Goal: Information Seeking & Learning: Learn about a topic

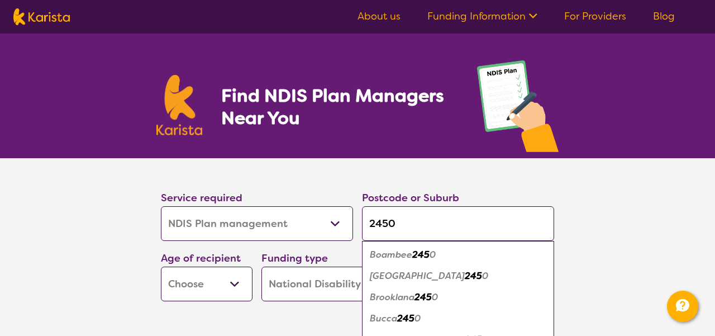
select select "NDIS Plan management"
select select "NDIS"
select select "NDIS Plan management"
select select "NDIS"
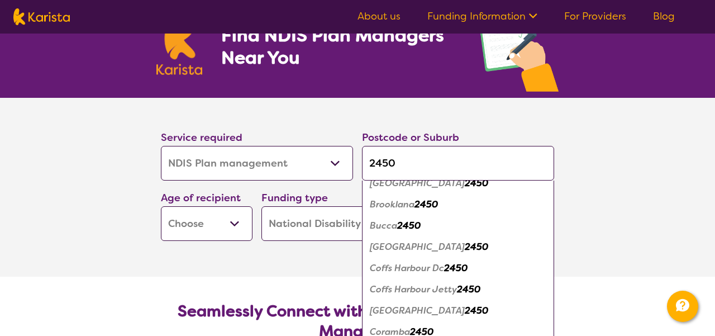
scroll to position [33, 0]
type input "2450"
click at [417, 252] on em "Coffs Harbour" at bounding box center [417, 246] width 95 height 12
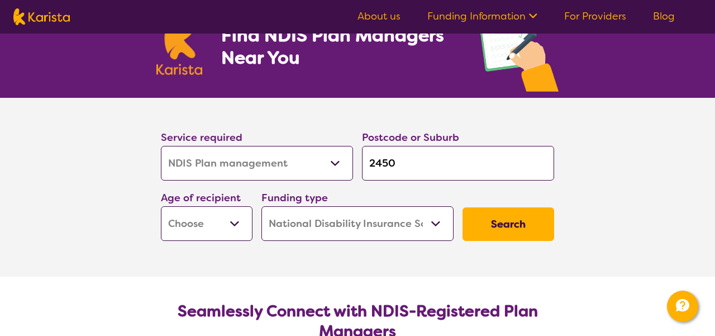
scroll to position [0, 0]
click at [232, 225] on select "Early Childhood - 0 to 9 Child - 10 to 11 Adolescent - 12 to 17 Adult - 18 to 6…" at bounding box center [207, 223] width 92 height 35
select select "AD"
click at [162, 209] on select "Early Childhood - 0 to 9 Child - 10 to 11 Adolescent - 12 to 17 Adult - 18 to 6…" at bounding box center [207, 223] width 92 height 35
select select "AD"
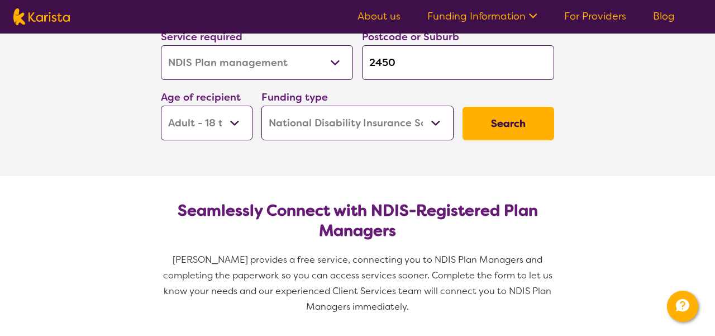
scroll to position [174, 0]
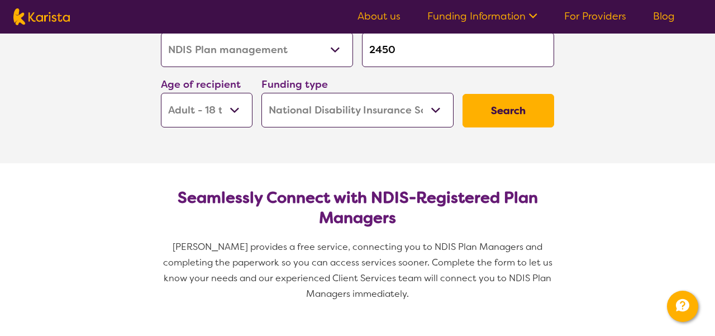
click at [506, 118] on button "Search" at bounding box center [508, 111] width 92 height 34
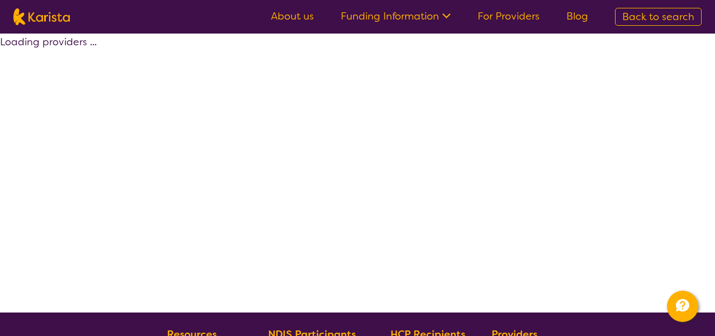
select select "by_score"
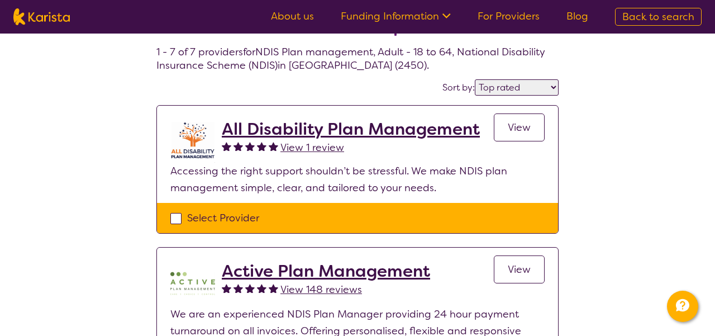
scroll to position [50, 0]
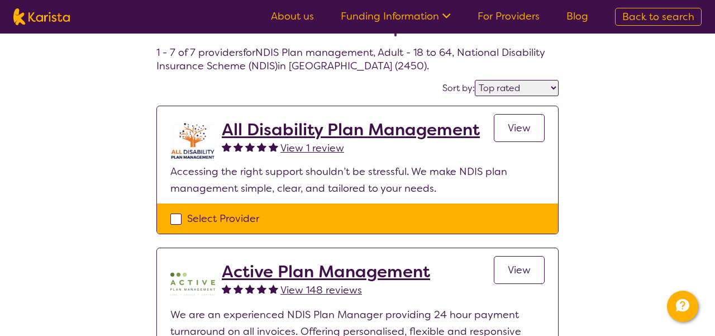
click at [320, 155] on span "View 1 review" at bounding box center [312, 147] width 64 height 13
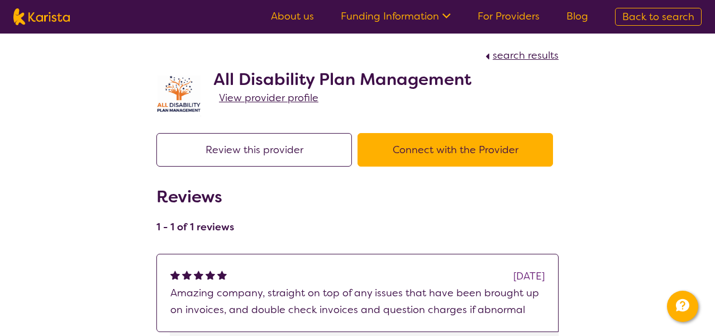
click at [274, 20] on link "About us" at bounding box center [292, 15] width 43 height 13
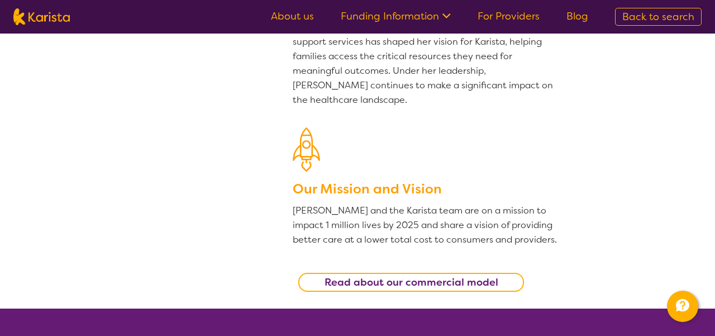
scroll to position [209, 0]
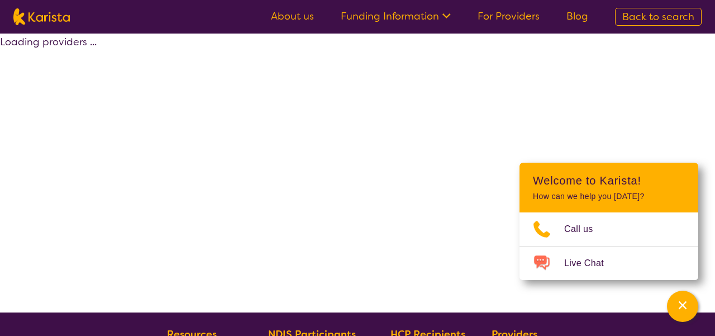
scroll to position [50, 0]
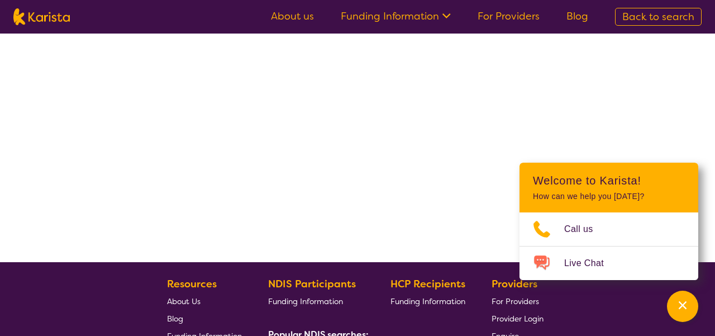
select select "by_score"
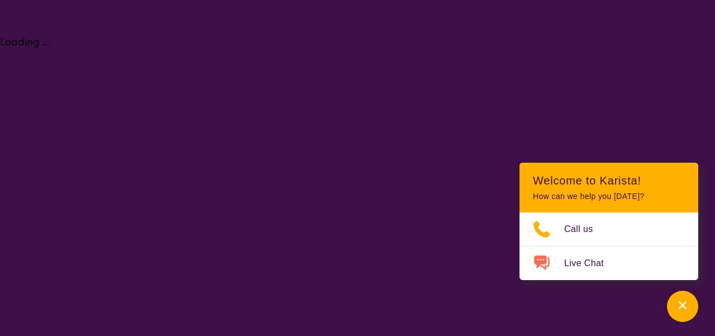
select select "NDIS Plan management"
select select "AD"
select select "NDIS"
select select "NDIS Plan management"
select select "AD"
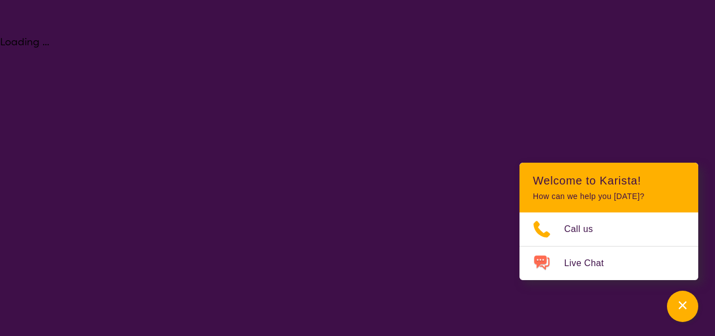
select select "NDIS"
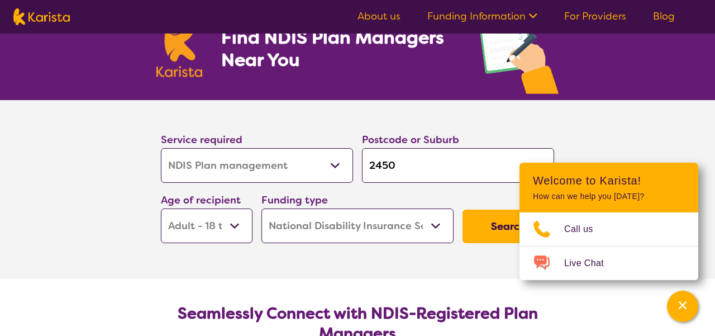
scroll to position [59, 0]
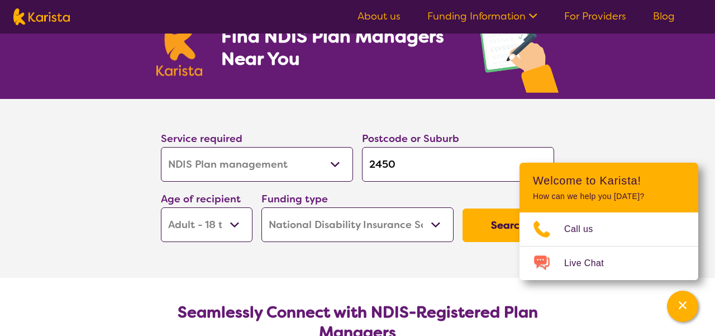
click at [498, 224] on button "Search" at bounding box center [508, 225] width 92 height 34
select select "by_score"
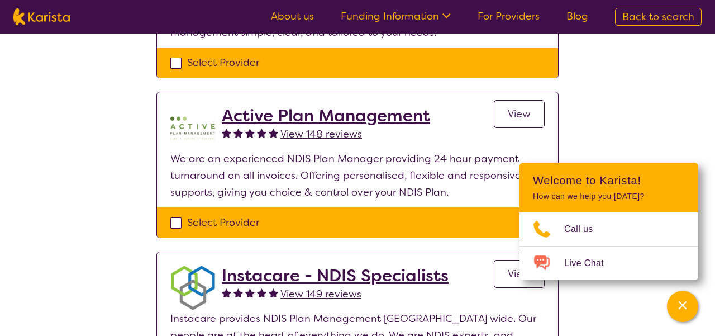
scroll to position [252, 0]
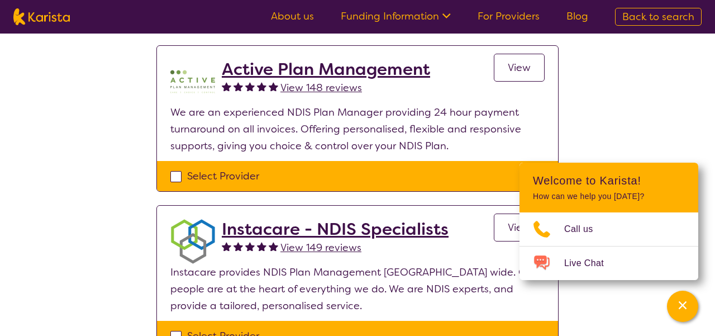
click at [366, 78] on h2 "Active Plan Management" at bounding box center [326, 69] width 208 height 20
